Goal: Transaction & Acquisition: Purchase product/service

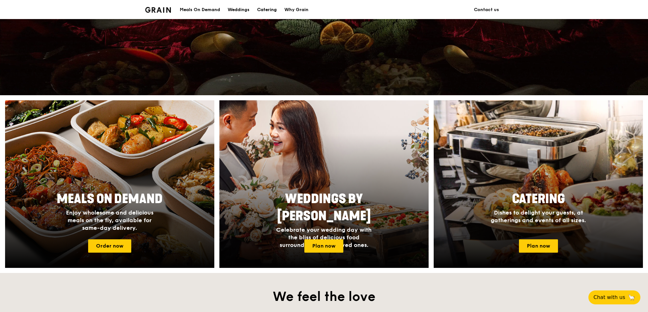
click at [266, 10] on div "Catering" at bounding box center [267, 9] width 20 height 19
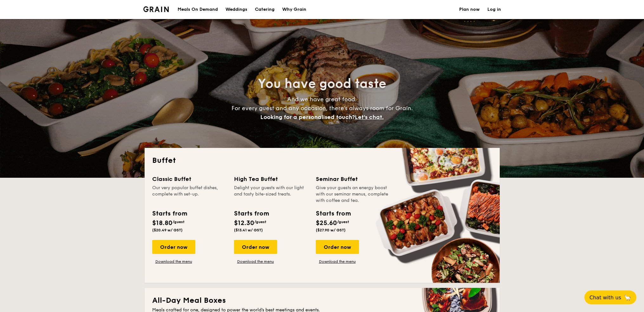
select select
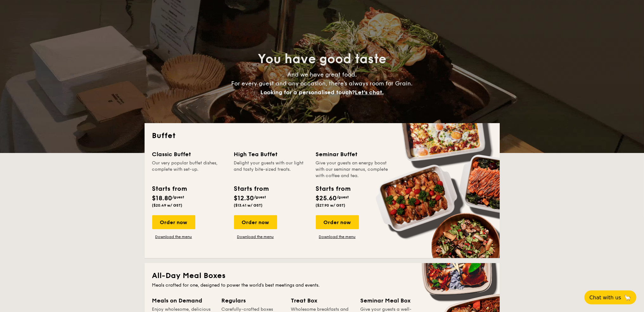
scroll to position [32, 0]
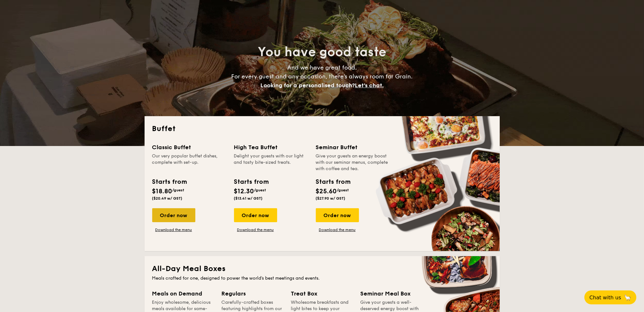
click at [165, 217] on div "Order now" at bounding box center [173, 215] width 43 height 14
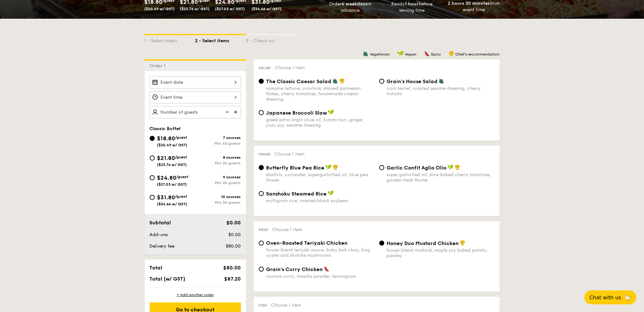
scroll to position [127, 0]
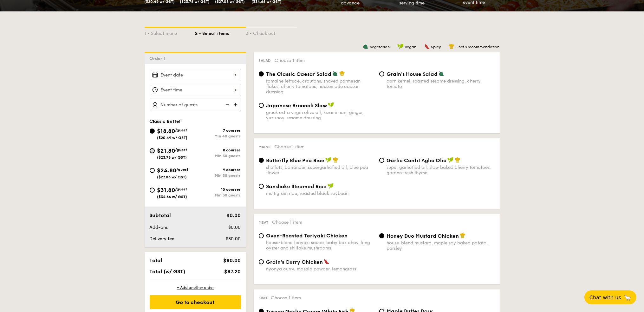
click at [151, 150] on input "$21.80 /guest ($23.76 w/ GST) 8 courses Min 30 guests" at bounding box center [152, 150] width 5 height 5
radio input "true"
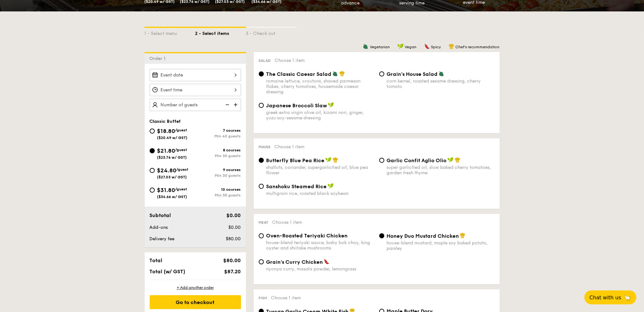
radio input "true"
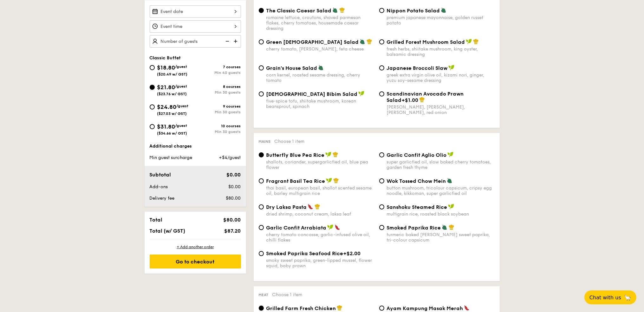
scroll to position [95, 0]
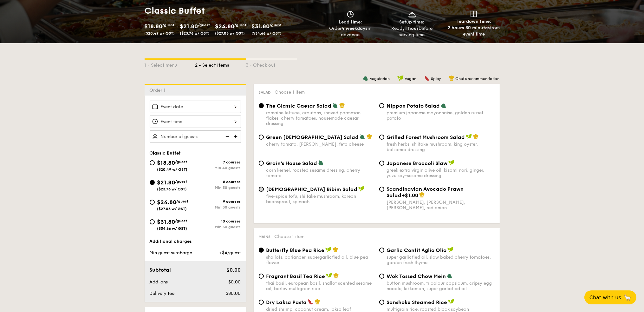
click at [260, 190] on input "Korean Bibim Salad five-spice tofu, shiitake mushroom, korean beansprout, spina…" at bounding box center [261, 188] width 5 height 5
radio input "true"
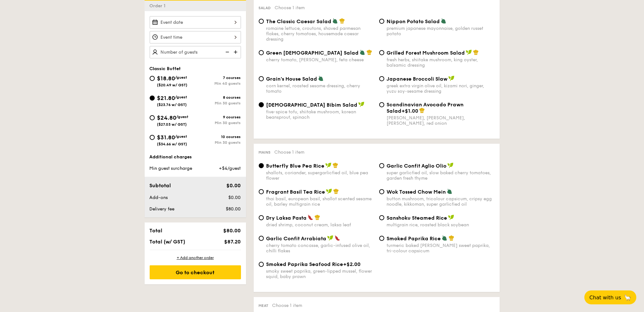
scroll to position [190, 0]
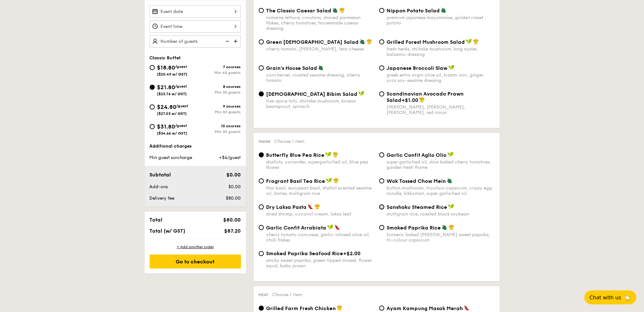
click at [382, 209] on input "Sanshoku Steamed Rice multigrain rice, roasted black soybean" at bounding box center [381, 206] width 5 height 5
radio input "true"
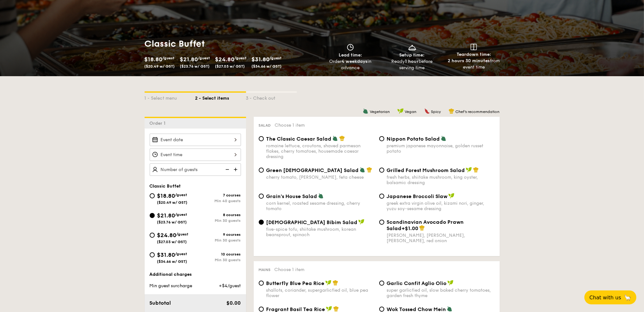
scroll to position [63, 0]
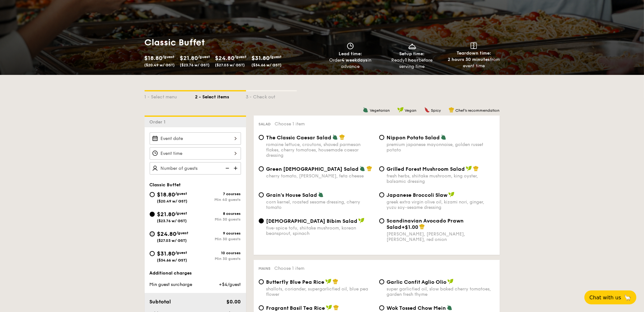
click at [152, 233] on input "$24.80 /guest ($27.03 w/ GST) 9 courses Min 30 guests" at bounding box center [152, 233] width 5 height 5
radio input "true"
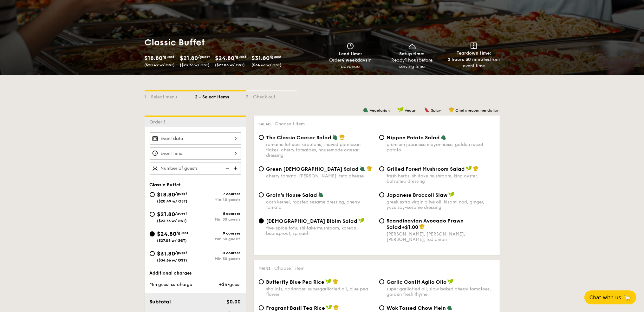
radio input "true"
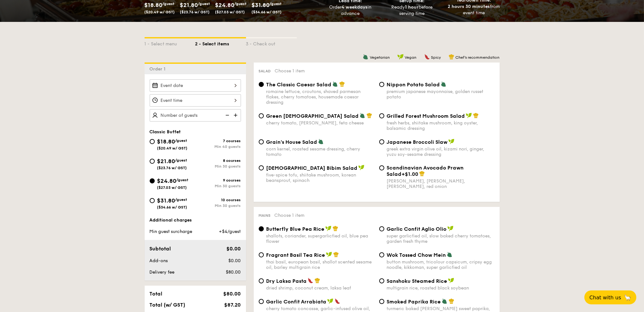
scroll to position [127, 0]
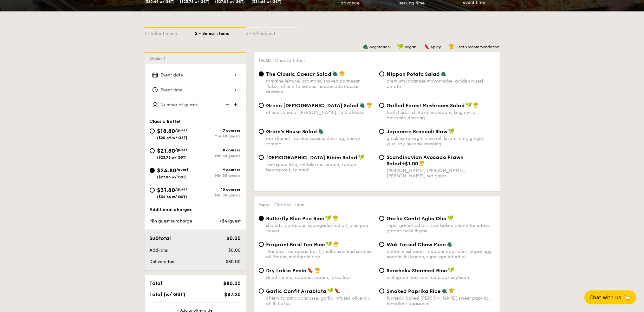
click at [152, 150] on input "$21.80 /guest ($23.76 w/ GST) 8 courses Min 30 guests" at bounding box center [152, 150] width 5 height 5
radio input "true"
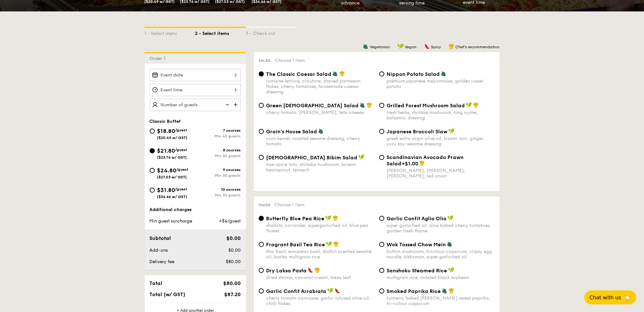
radio input "true"
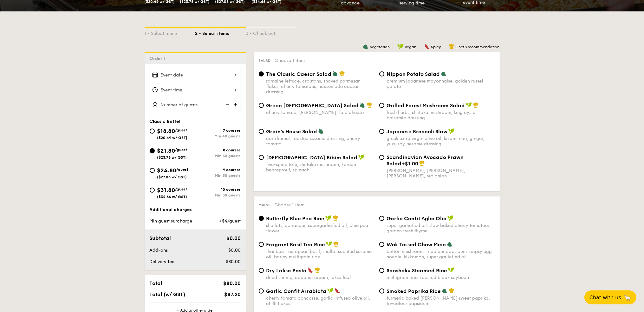
radio input "true"
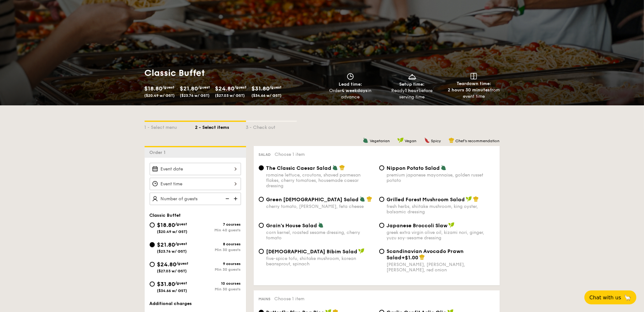
scroll to position [32, 0]
